Goal: Task Accomplishment & Management: Use online tool/utility

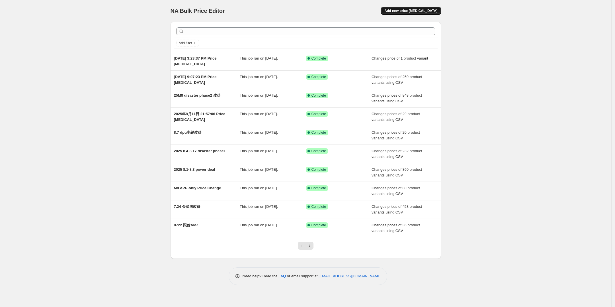
click at [418, 13] on span "Add new price [MEDICAL_DATA]" at bounding box center [410, 11] width 53 height 5
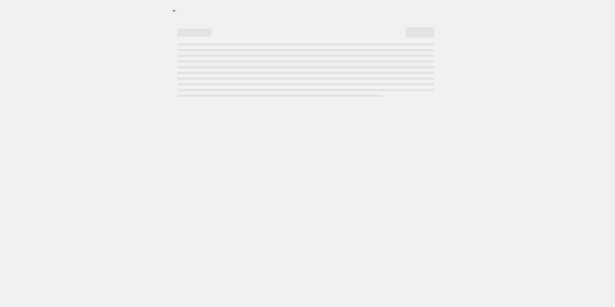
select select "percentage"
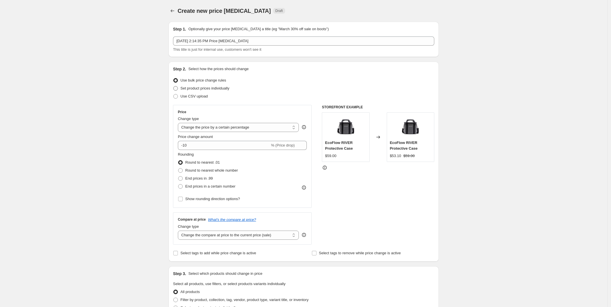
click at [199, 87] on span "Set product prices individually" at bounding box center [204, 88] width 49 height 4
click at [174, 86] on input "Set product prices individually" at bounding box center [173, 86] width 0 height 0
radio input "true"
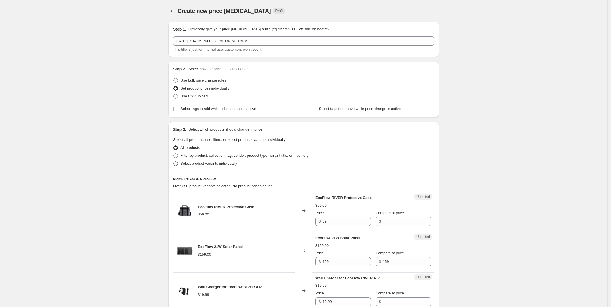
click at [199, 165] on span "Select product variants individually" at bounding box center [208, 163] width 57 height 4
click at [174, 161] on input "Select product variants individually" at bounding box center [173, 161] width 0 height 0
radio input "true"
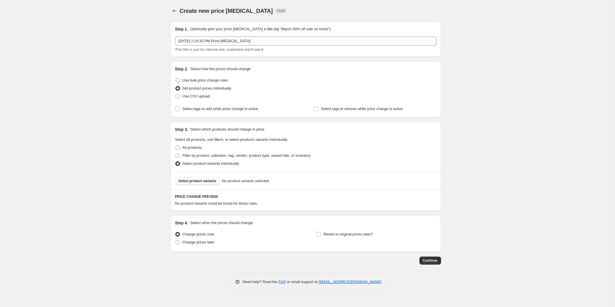
click at [204, 181] on span "Select product variants" at bounding box center [197, 180] width 38 height 5
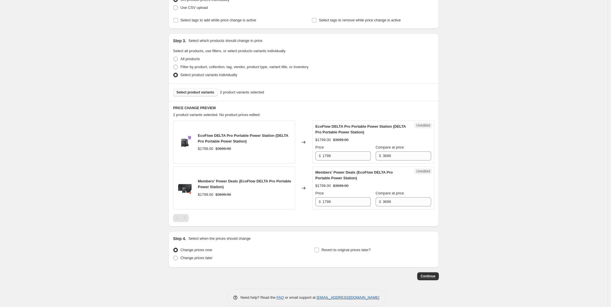
scroll to position [97, 0]
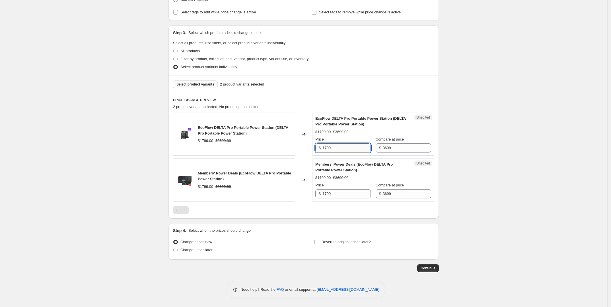
click at [341, 146] on input "1799" at bounding box center [346, 147] width 48 height 9
click at [328, 148] on input "1799" at bounding box center [346, 147] width 48 height 9
type input "1899"
click at [328, 195] on input "1799" at bounding box center [346, 193] width 48 height 9
type input "1899"
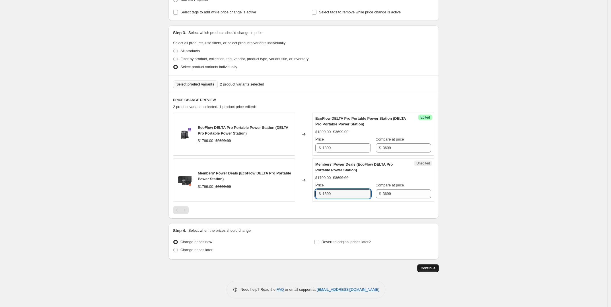
click at [430, 266] on span "Continue" at bounding box center [428, 268] width 15 height 5
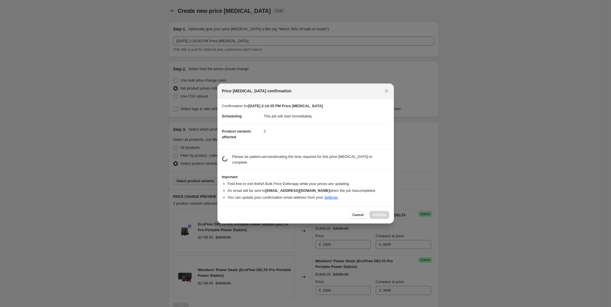
scroll to position [0, 0]
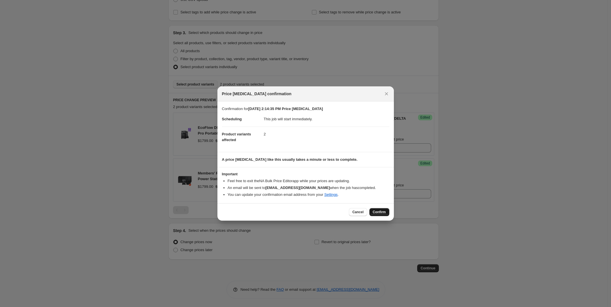
click at [378, 209] on button "Confirm" at bounding box center [379, 212] width 20 height 8
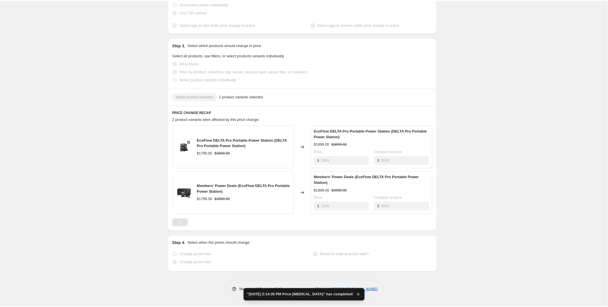
scroll to position [138, 0]
